Goal: Information Seeking & Learning: Learn about a topic

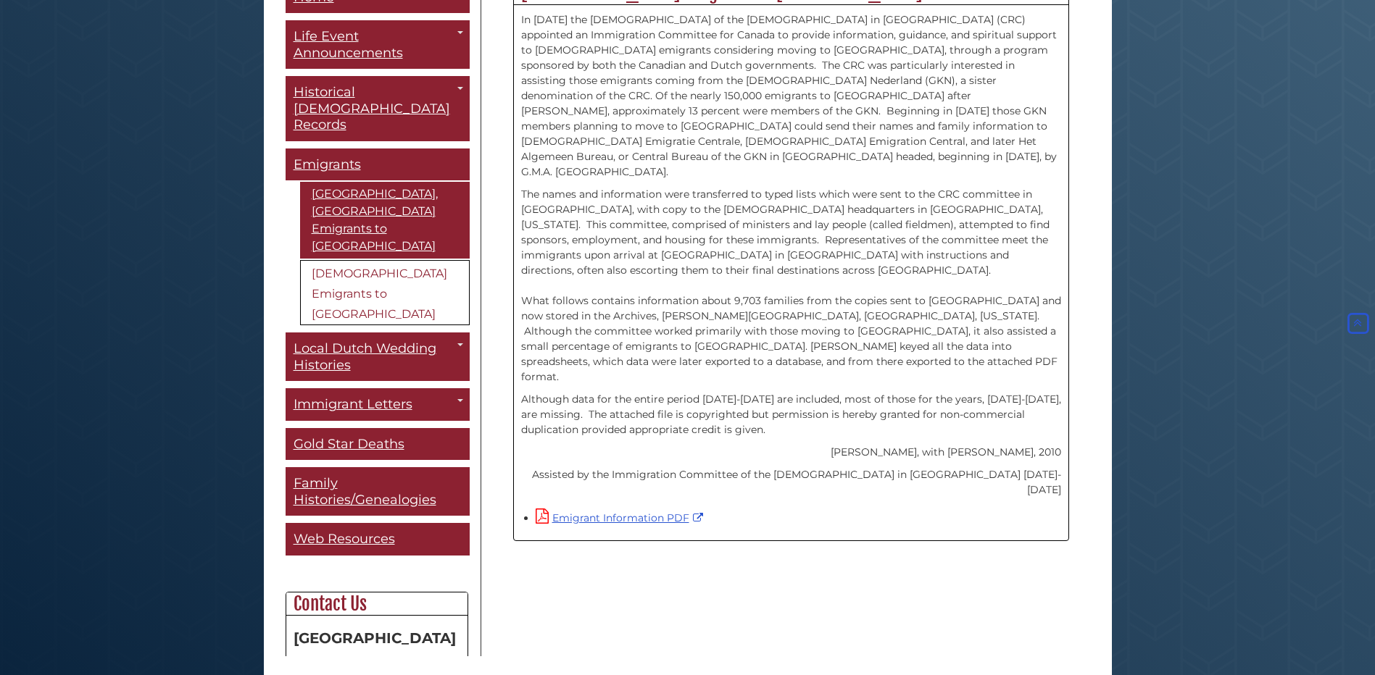
scroll to position [396, 0]
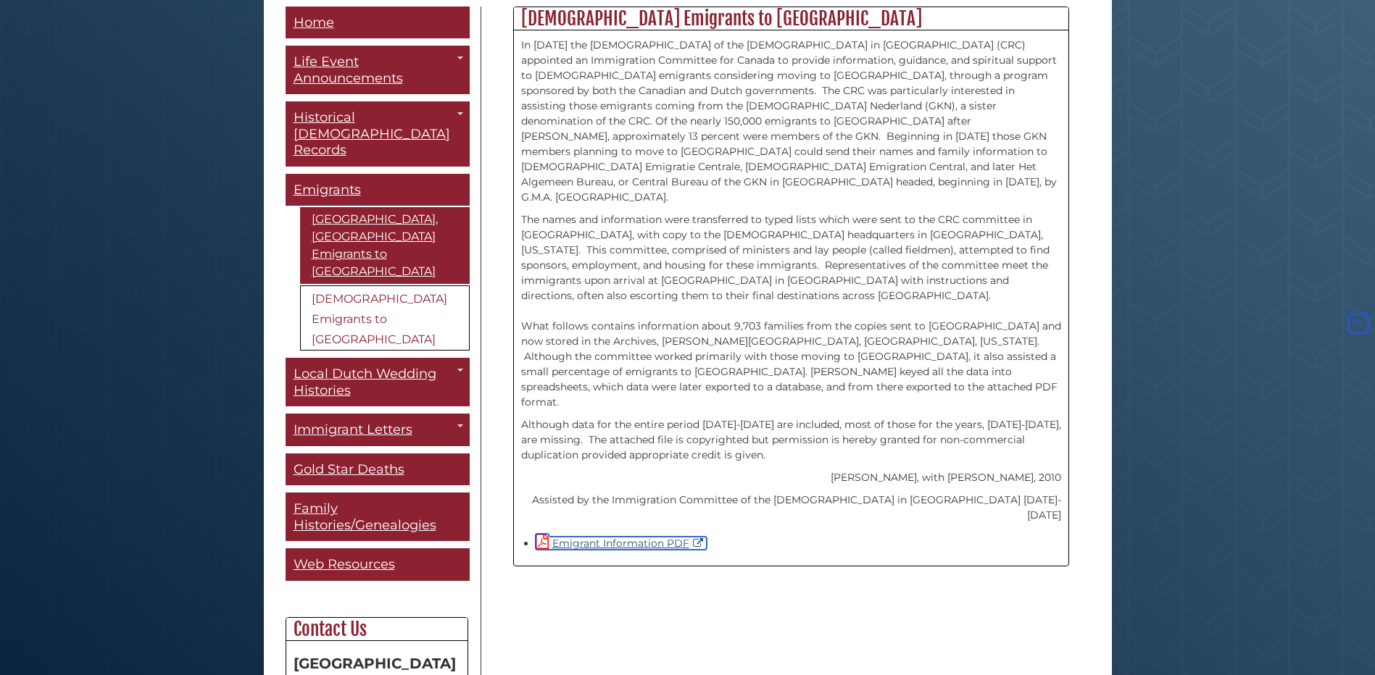
click at [575, 537] on link "Emigrant Information PDF" at bounding box center [621, 543] width 171 height 13
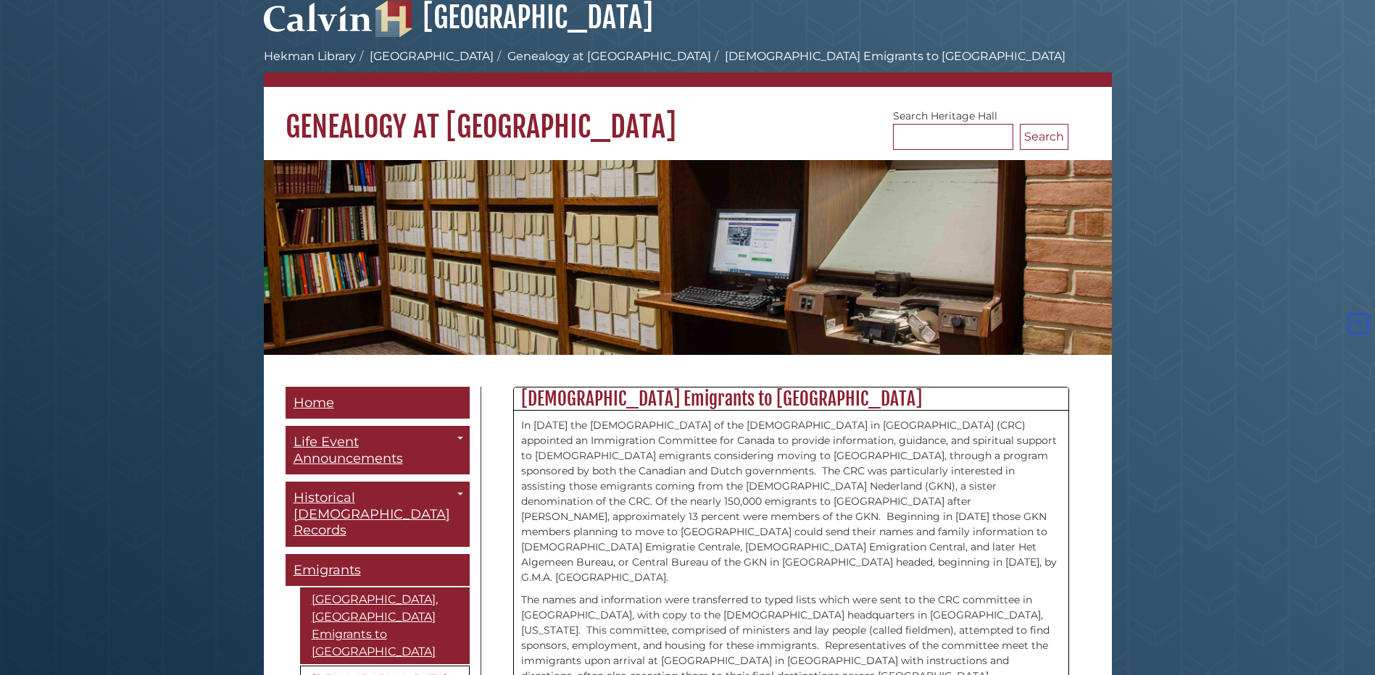
scroll to position [0, 0]
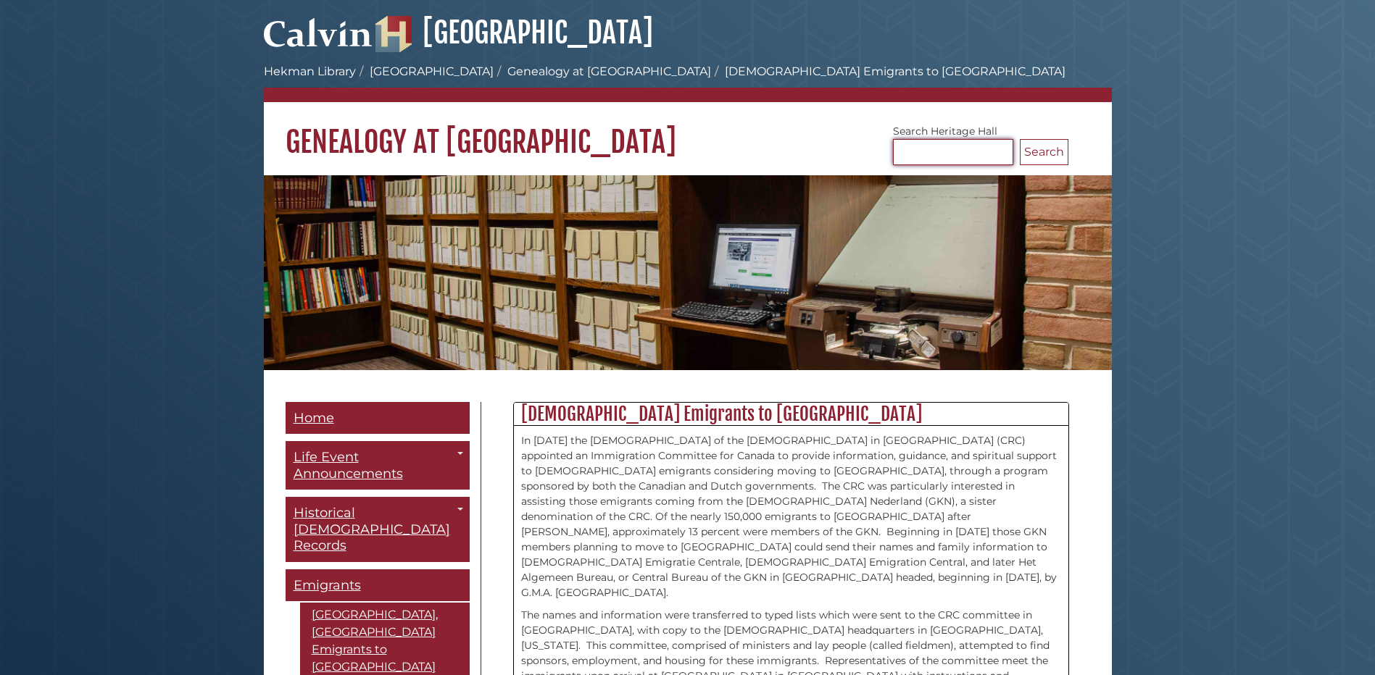
click at [946, 149] on input "Search [GEOGRAPHIC_DATA]" at bounding box center [953, 152] width 120 height 26
type input "*****"
click at [1020, 139] on button "Search" at bounding box center [1044, 152] width 49 height 26
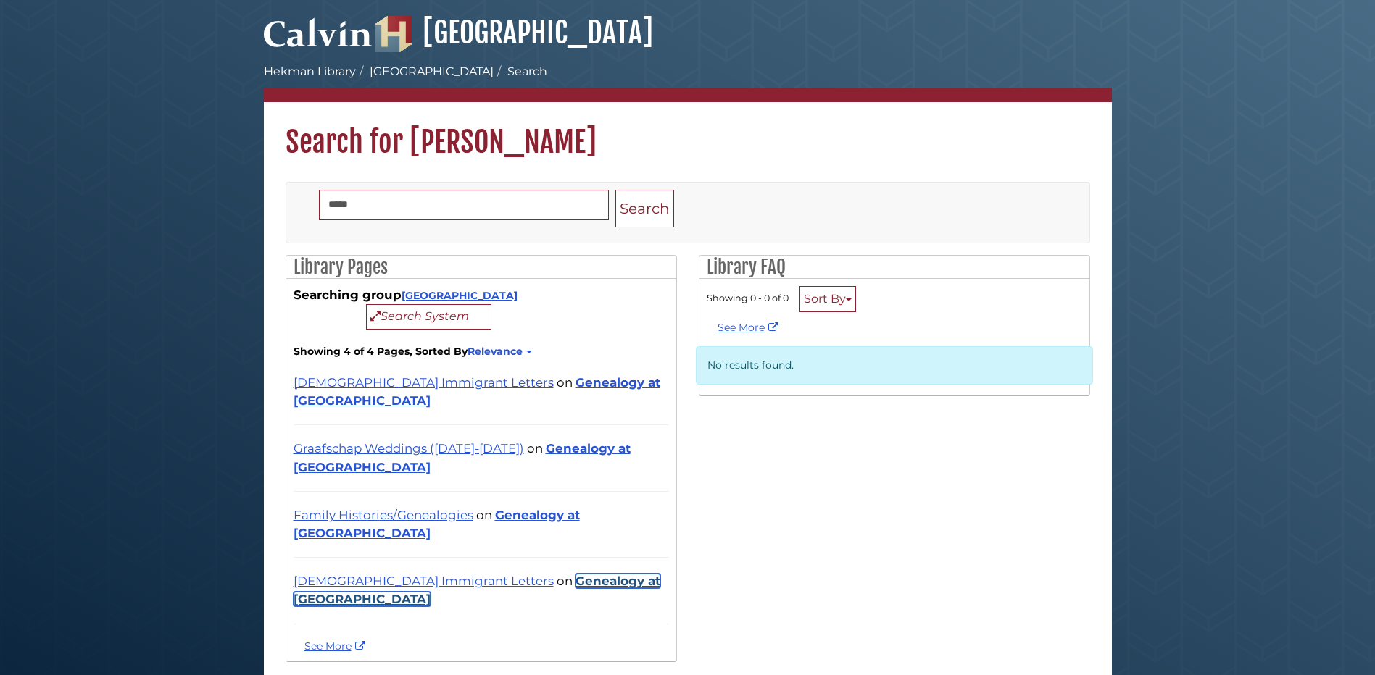
click at [566, 574] on link "Genealogy at [GEOGRAPHIC_DATA]" at bounding box center [476, 590] width 367 height 33
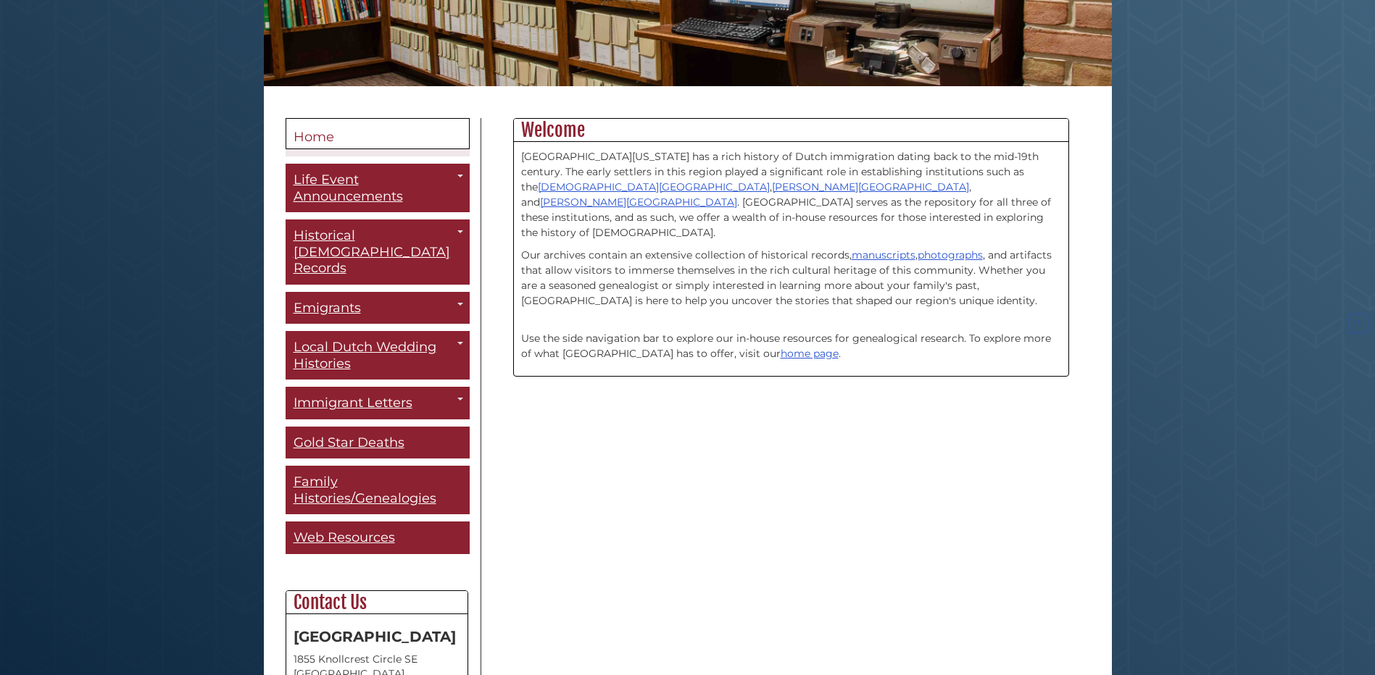
scroll to position [290, 0]
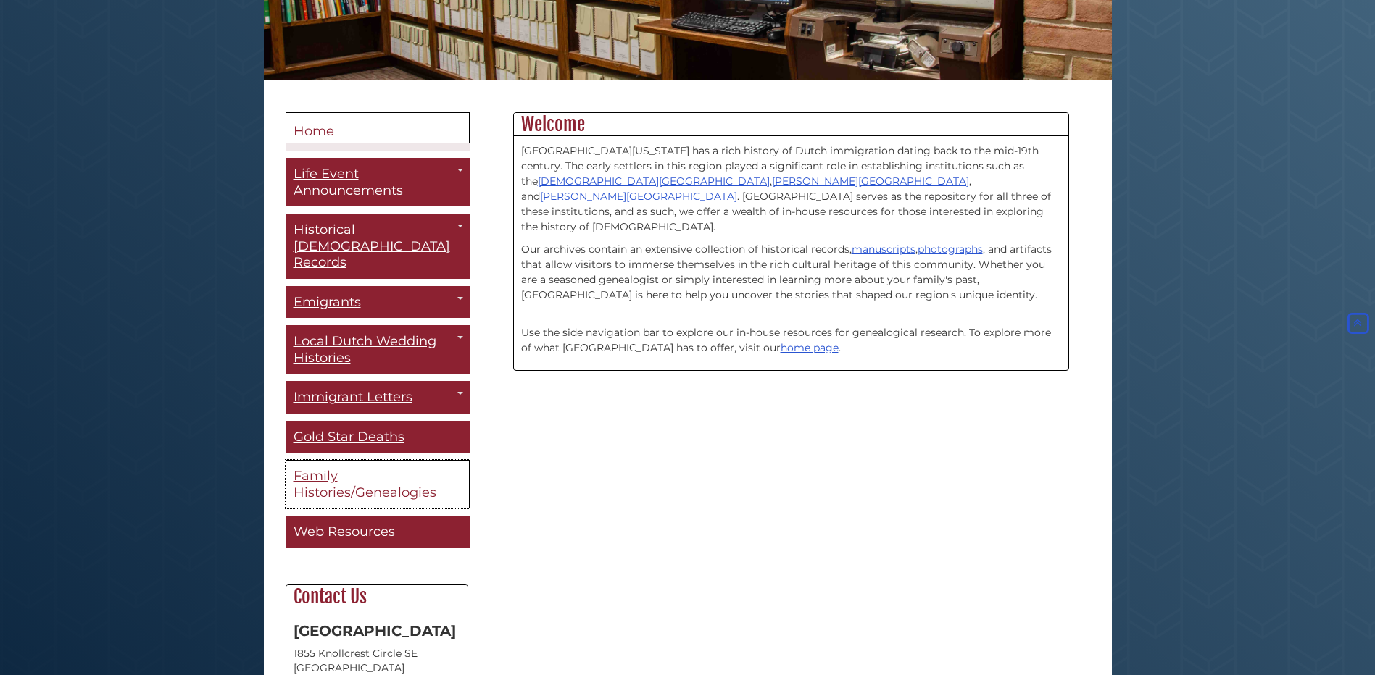
click at [414, 483] on span "Family Histories/Genealogies" at bounding box center [364, 484] width 143 height 33
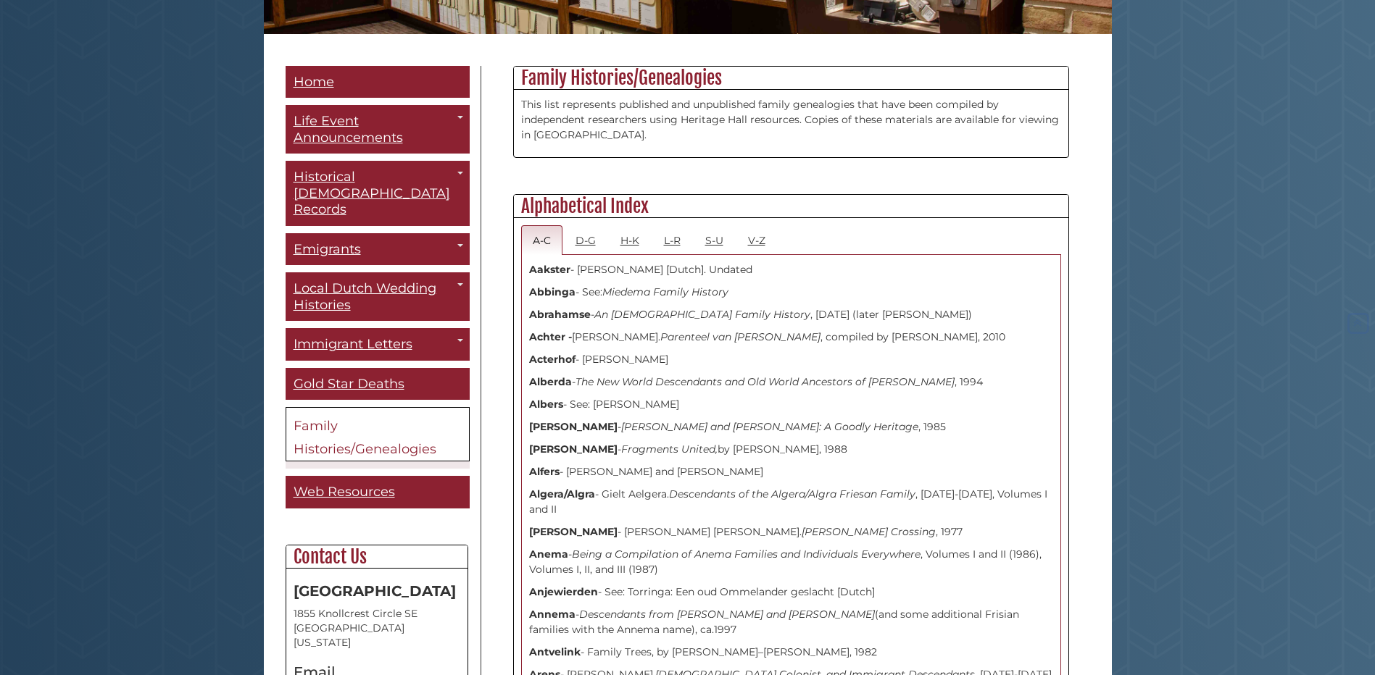
scroll to position [362, 0]
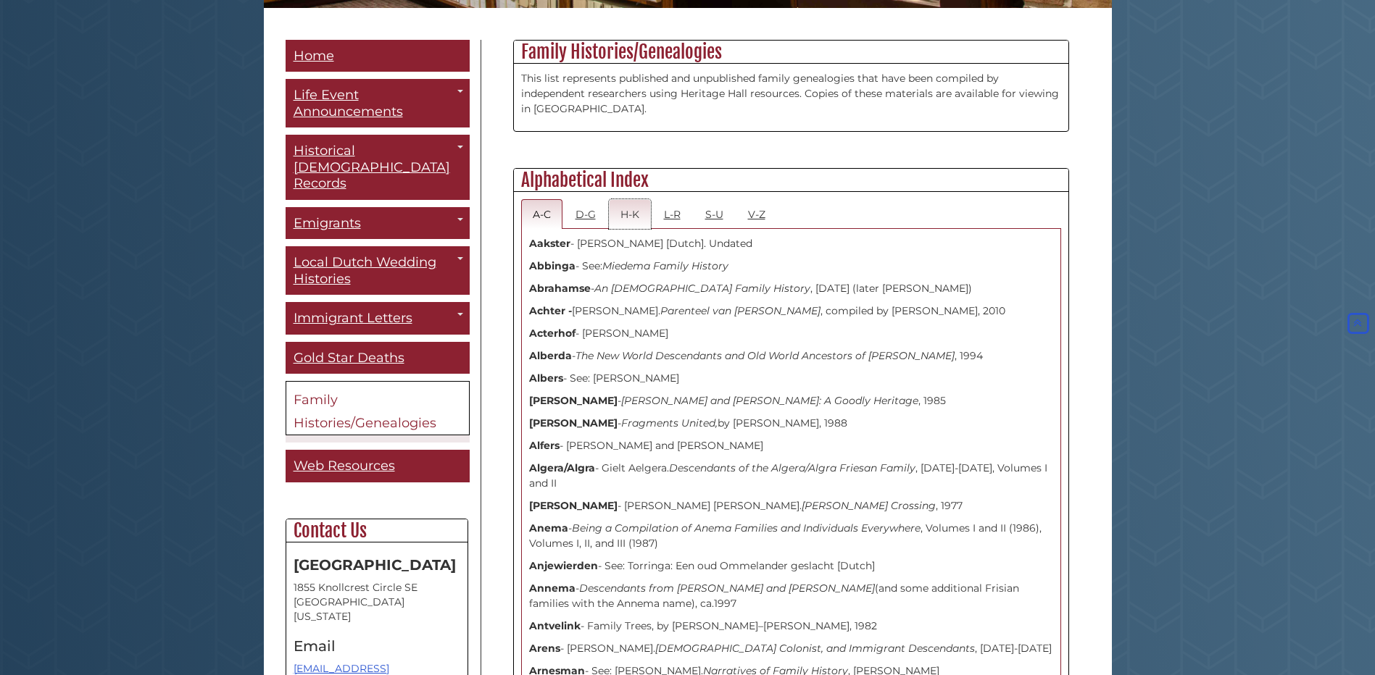
click at [629, 214] on link "H-K" at bounding box center [630, 214] width 42 height 30
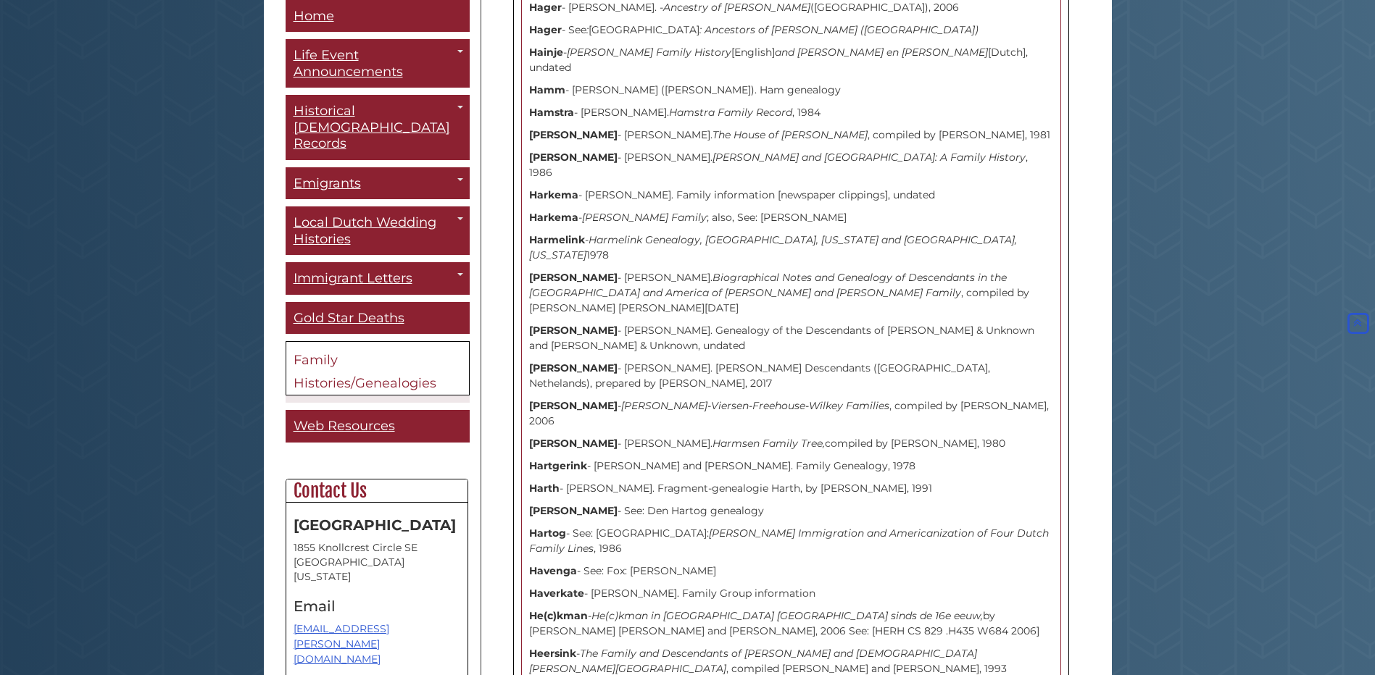
scroll to position [435, 0]
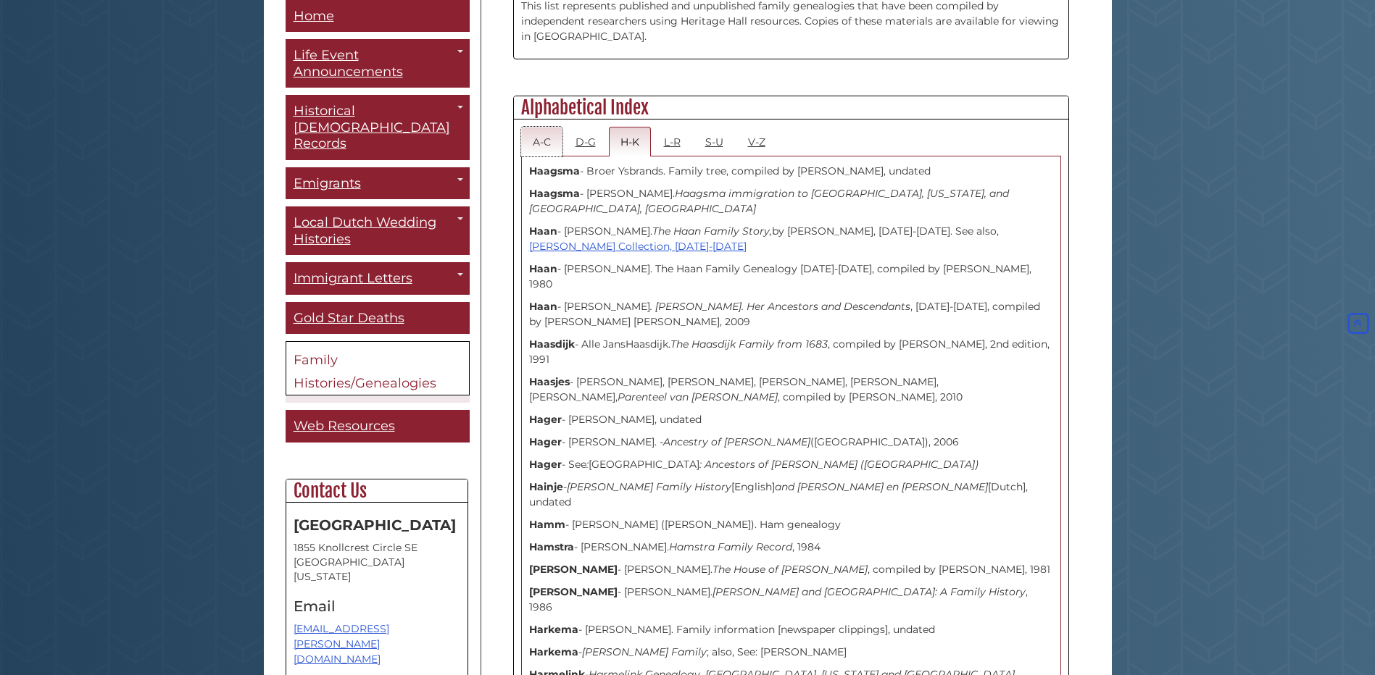
click at [549, 145] on link "A-C" at bounding box center [541, 142] width 41 height 30
